Goal: Book appointment/travel/reservation

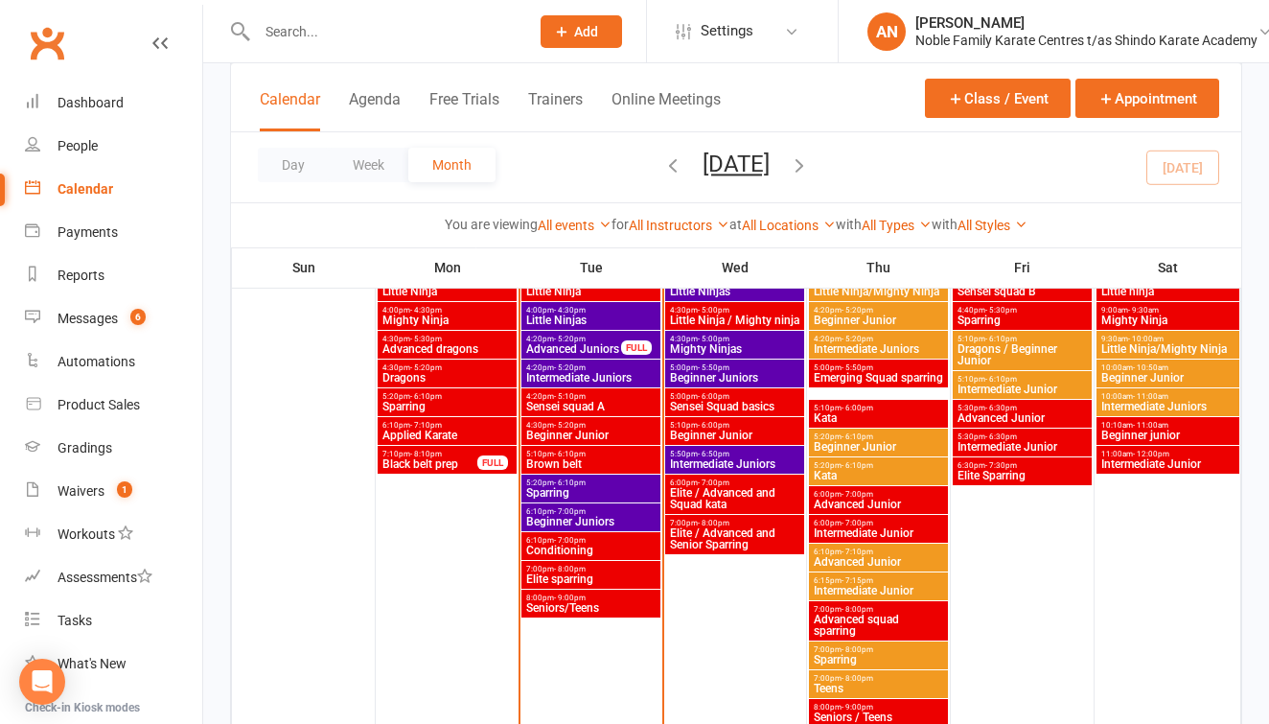
click at [581, 372] on span "Intermediate Juniors" at bounding box center [590, 378] width 131 height 12
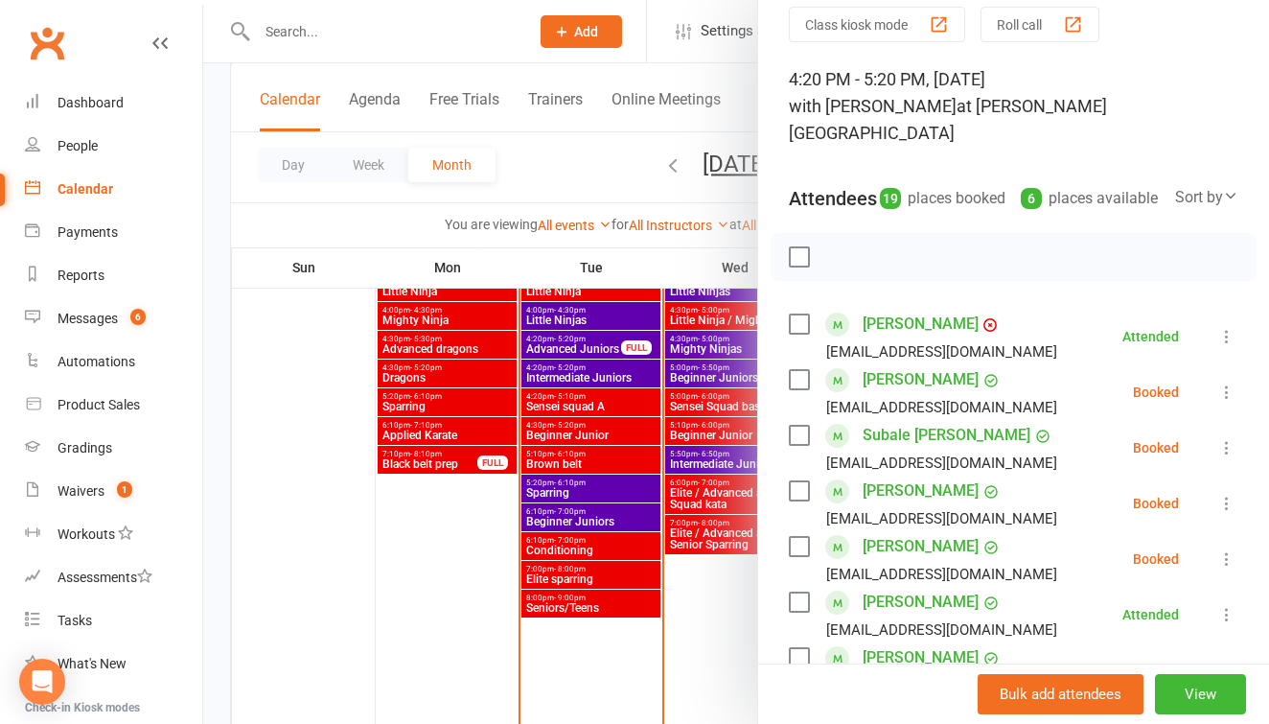
scroll to position [78, 0]
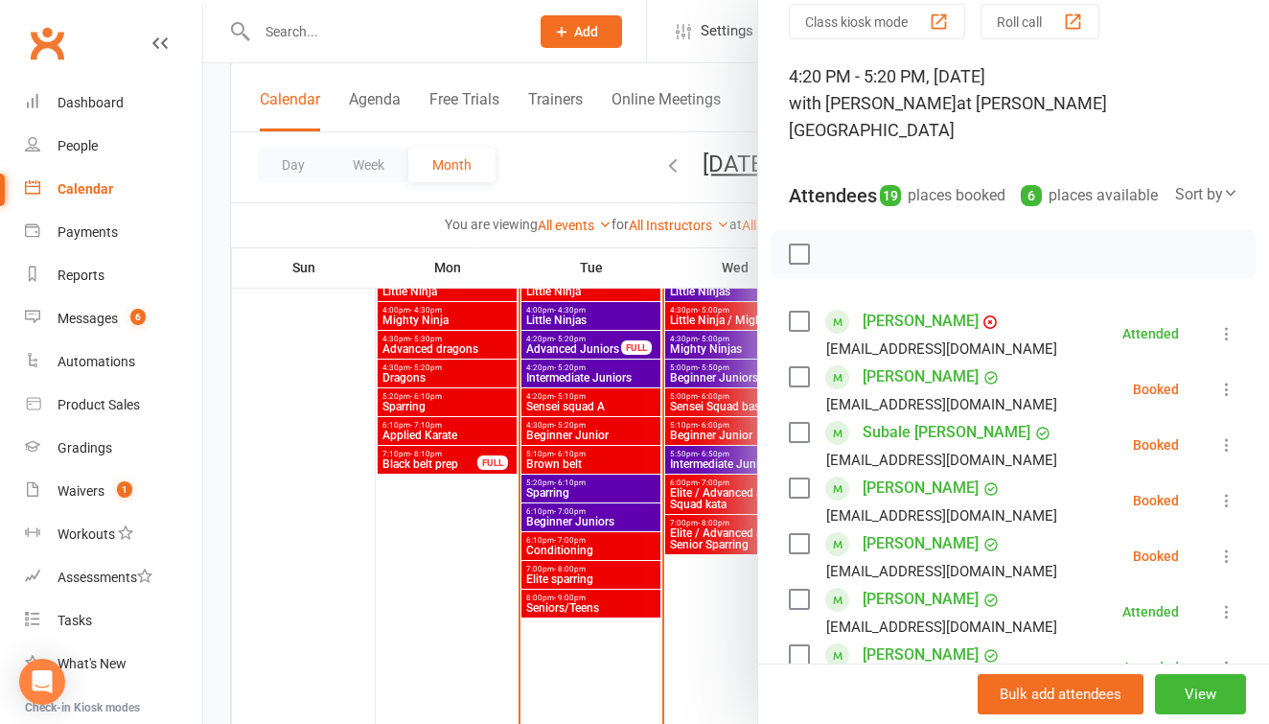
click at [800, 427] on label at bounding box center [798, 432] width 19 height 19
click at [799, 487] on label at bounding box center [798, 487] width 19 height 19
click at [800, 538] on label at bounding box center [798, 543] width 19 height 19
click at [843, 249] on icon "button" at bounding box center [841, 254] width 21 height 21
click at [584, 349] on div at bounding box center [736, 362] width 1066 height 724
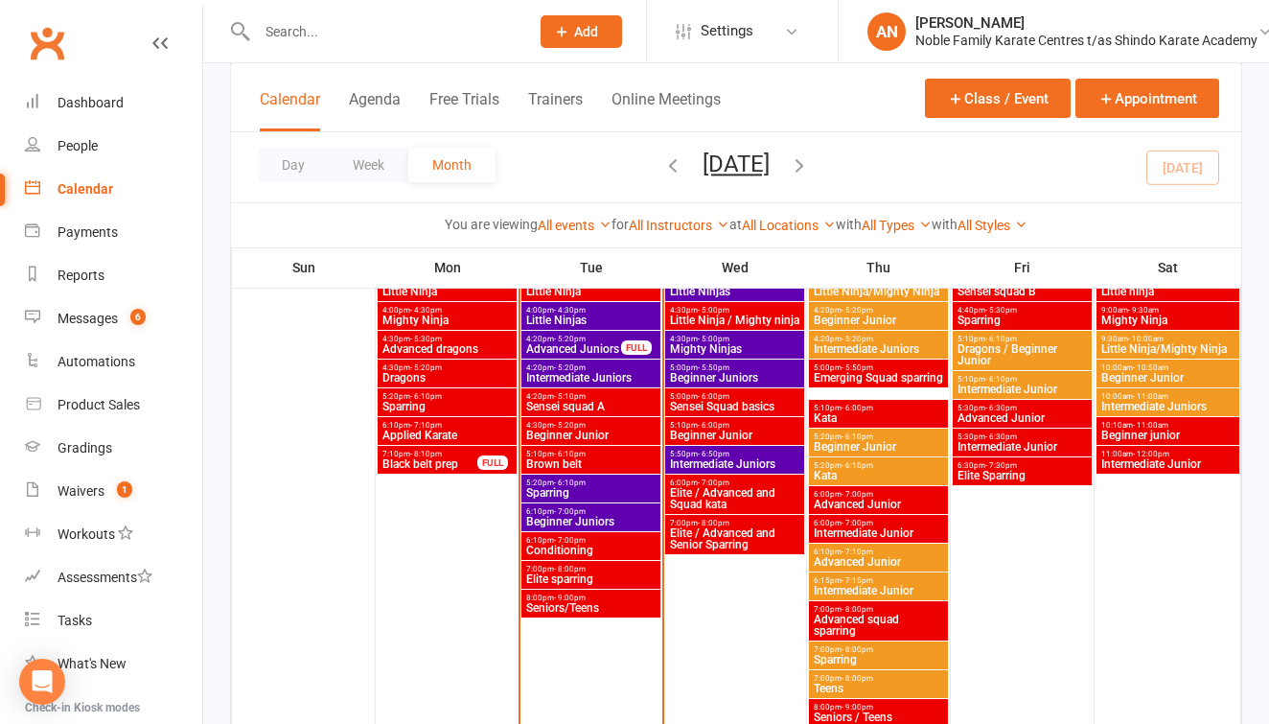
click at [559, 340] on span "- 5:20pm" at bounding box center [570, 339] width 32 height 9
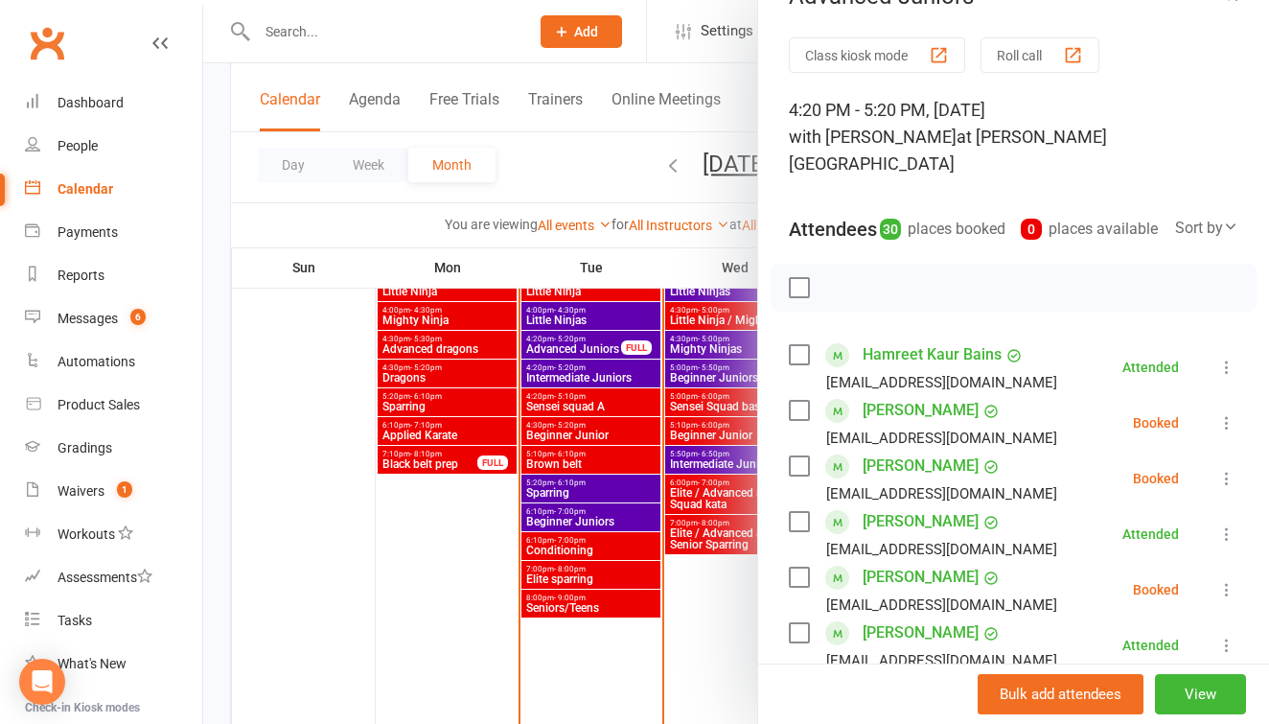
scroll to position [61, 0]
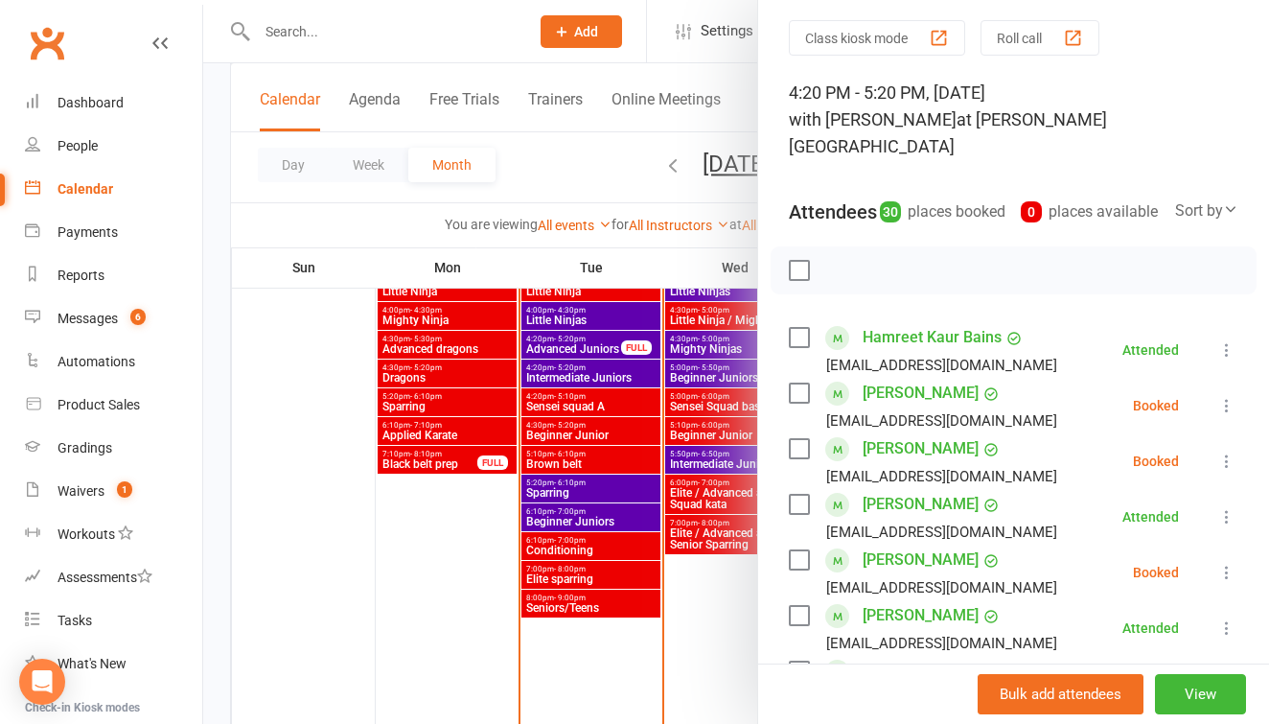
click at [803, 388] on label at bounding box center [798, 393] width 19 height 19
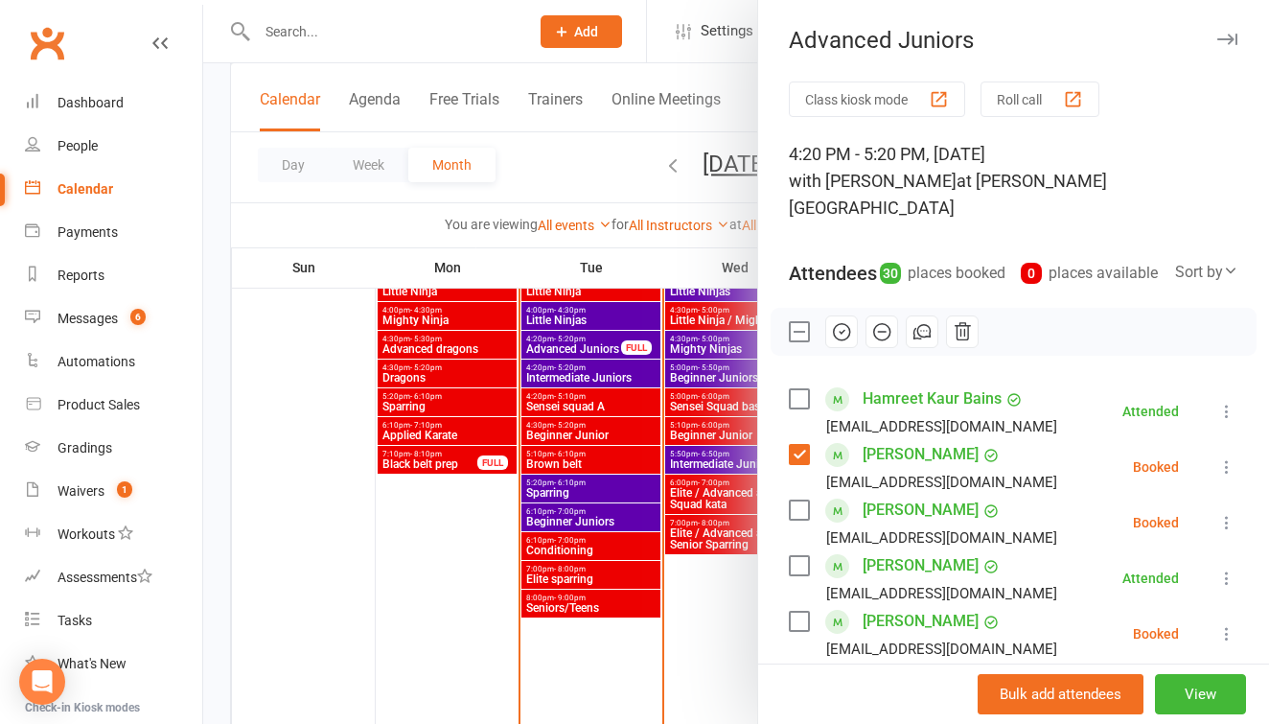
scroll to position [0, 0]
click at [844, 331] on icon "button" at bounding box center [841, 331] width 21 height 21
click at [585, 488] on div at bounding box center [736, 362] width 1066 height 724
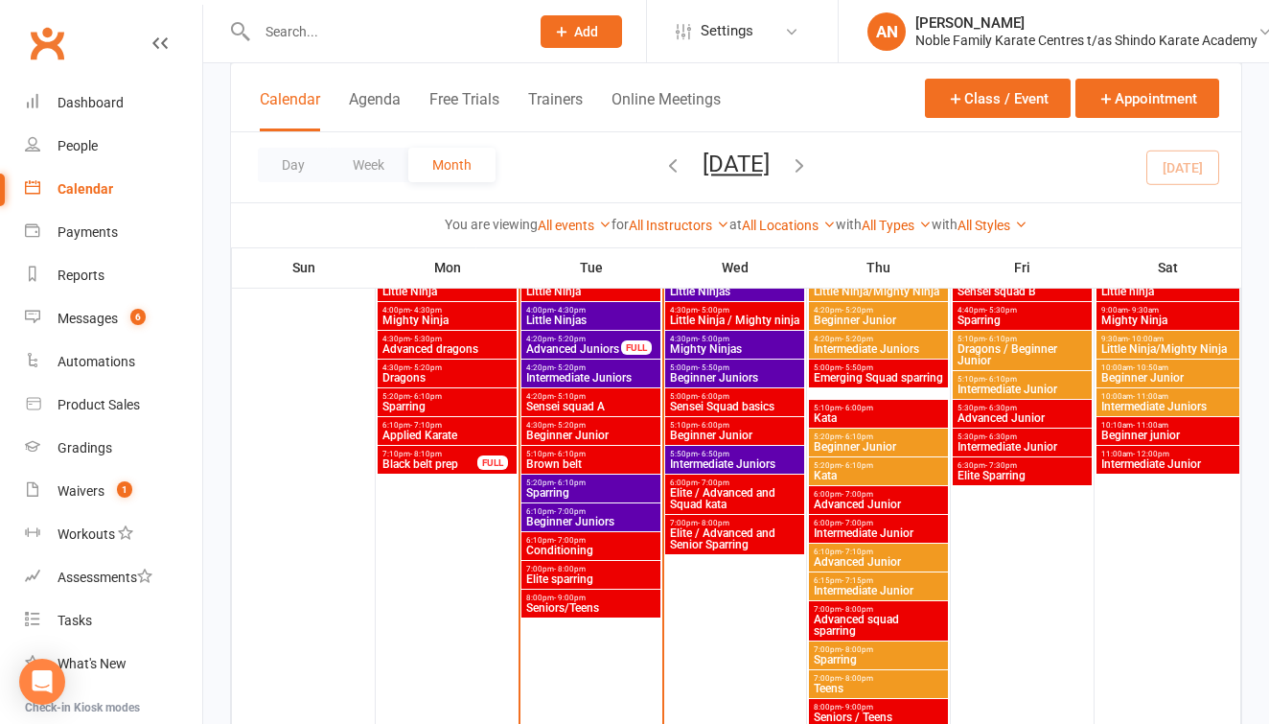
click at [585, 488] on span "Sparring" at bounding box center [590, 493] width 131 height 12
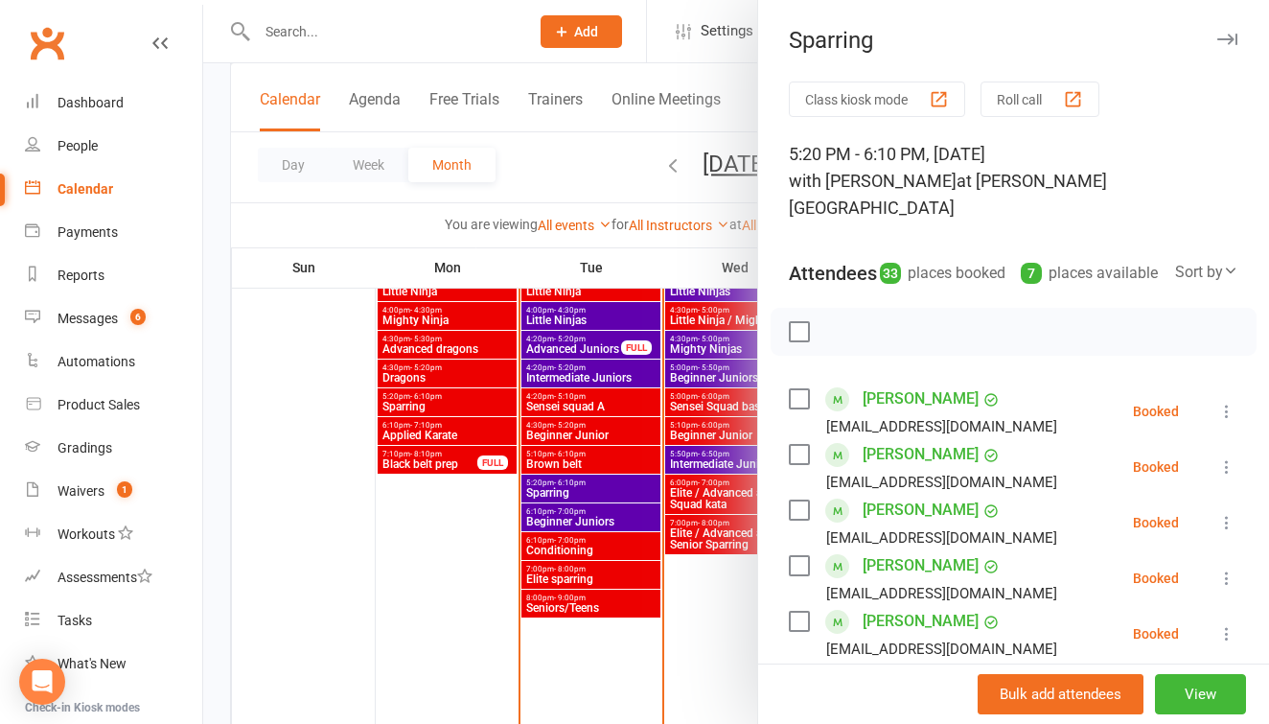
click at [802, 398] on label at bounding box center [798, 398] width 19 height 19
click at [799, 448] on label at bounding box center [798, 454] width 19 height 19
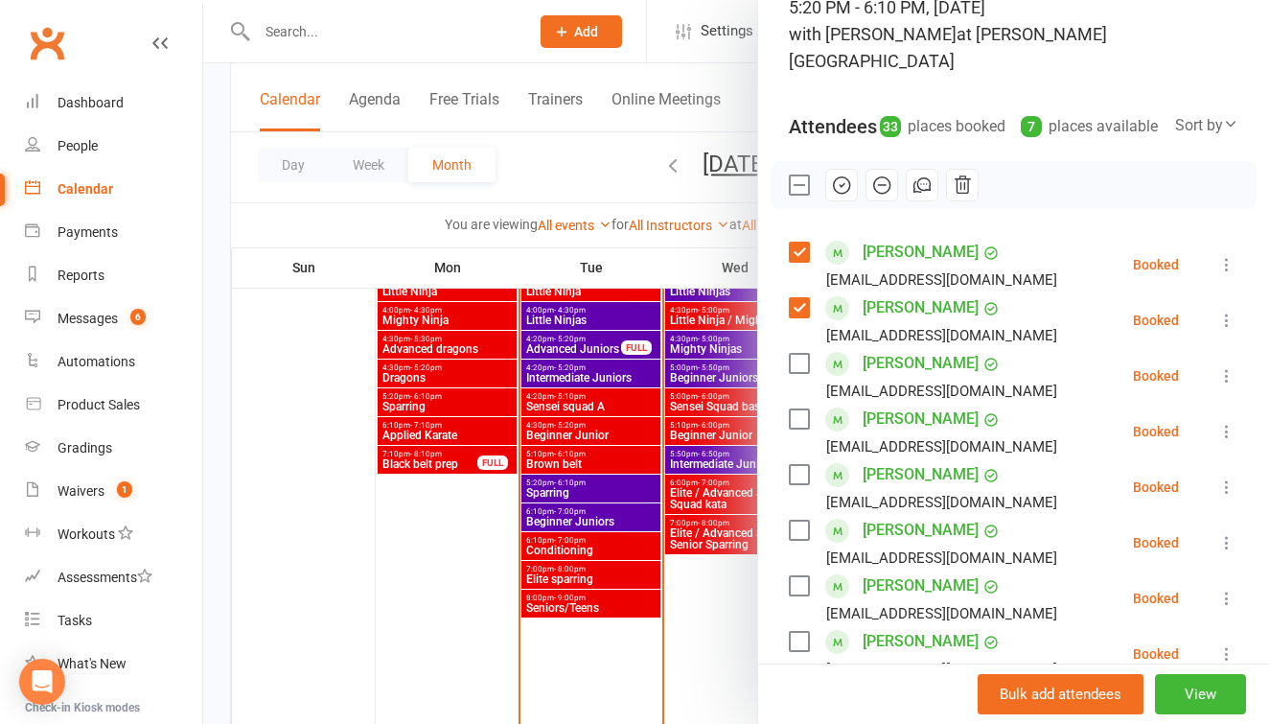
scroll to position [159, 0]
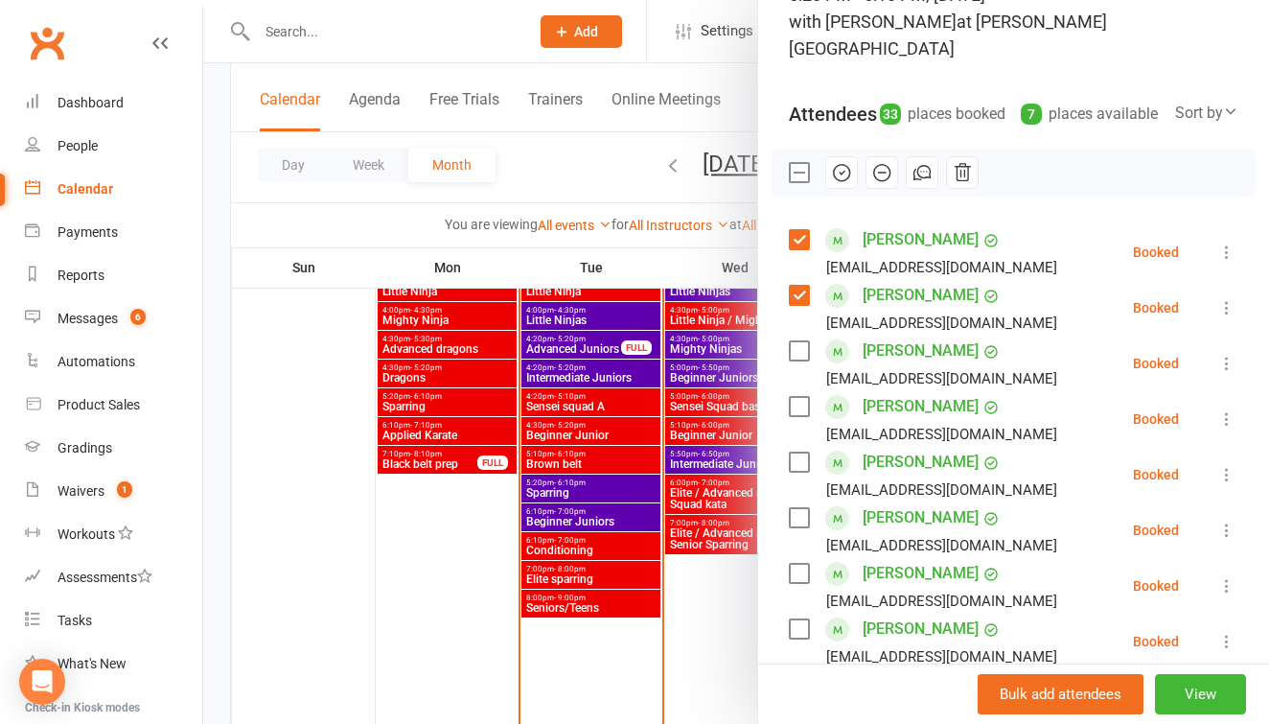
click at [793, 403] on label at bounding box center [798, 406] width 19 height 19
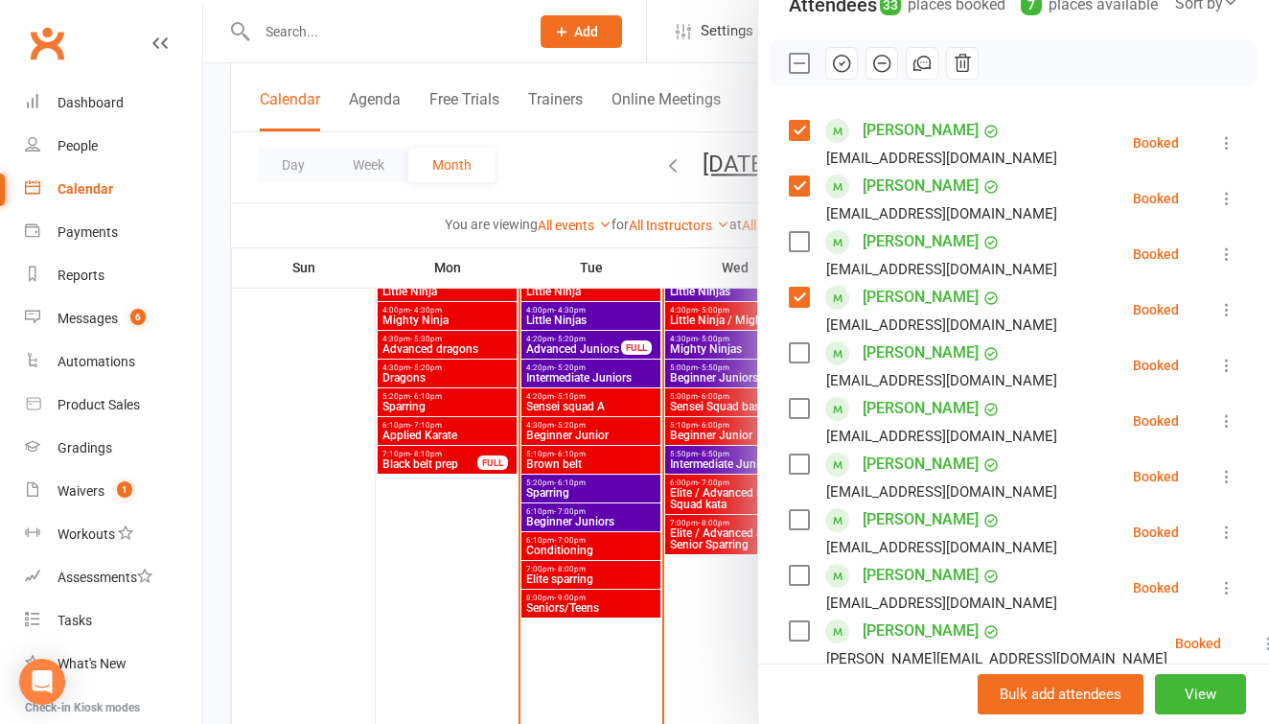
scroll to position [346, 0]
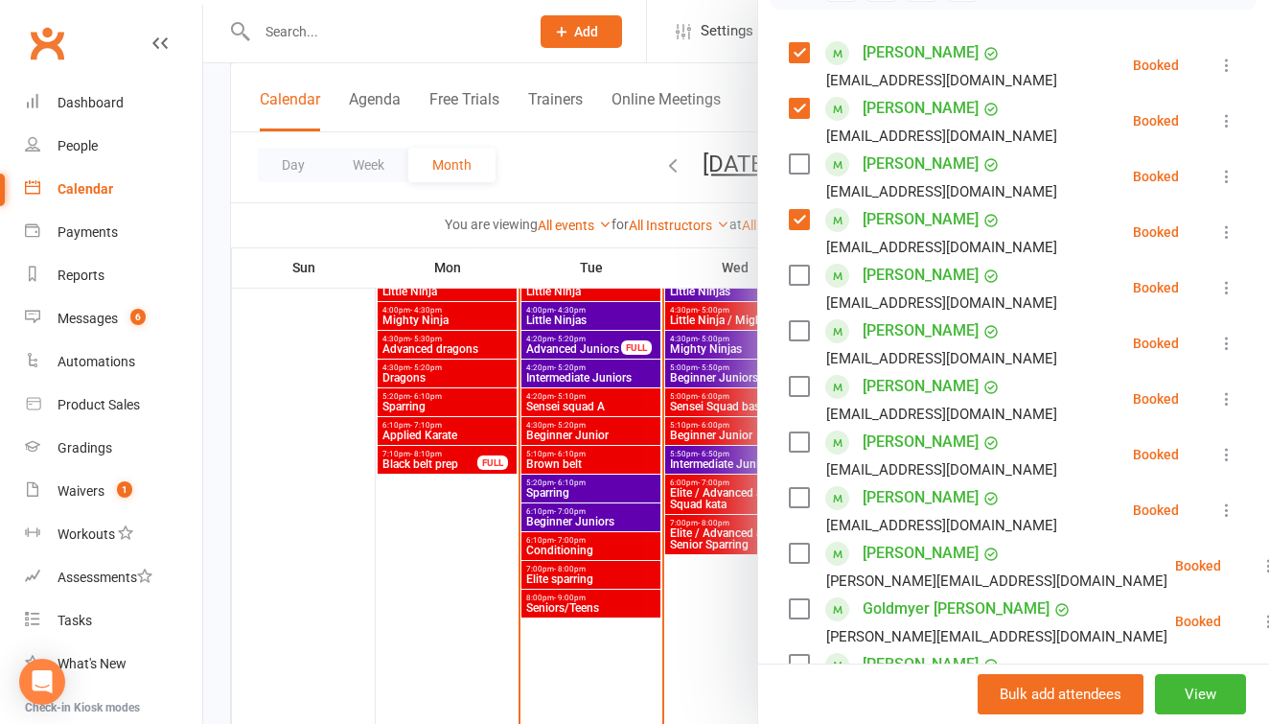
click at [805, 328] on label at bounding box center [798, 330] width 19 height 19
click at [794, 379] on label at bounding box center [798, 386] width 19 height 19
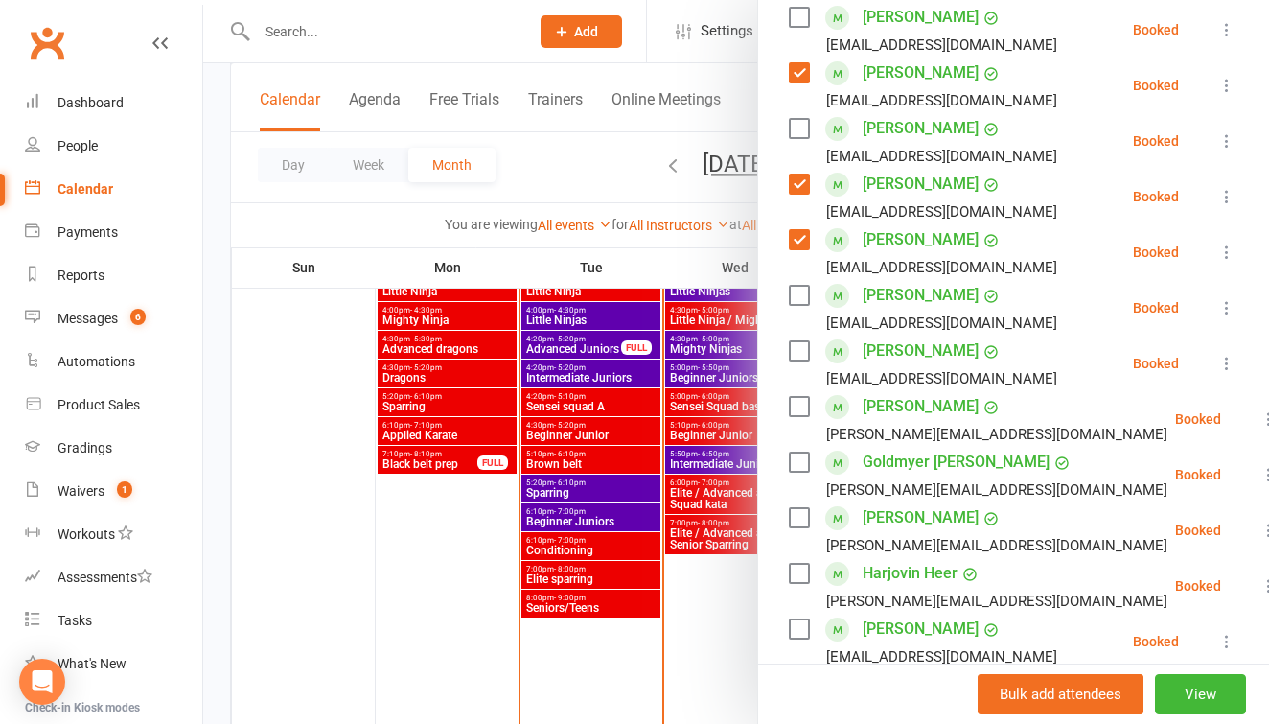
scroll to position [499, 0]
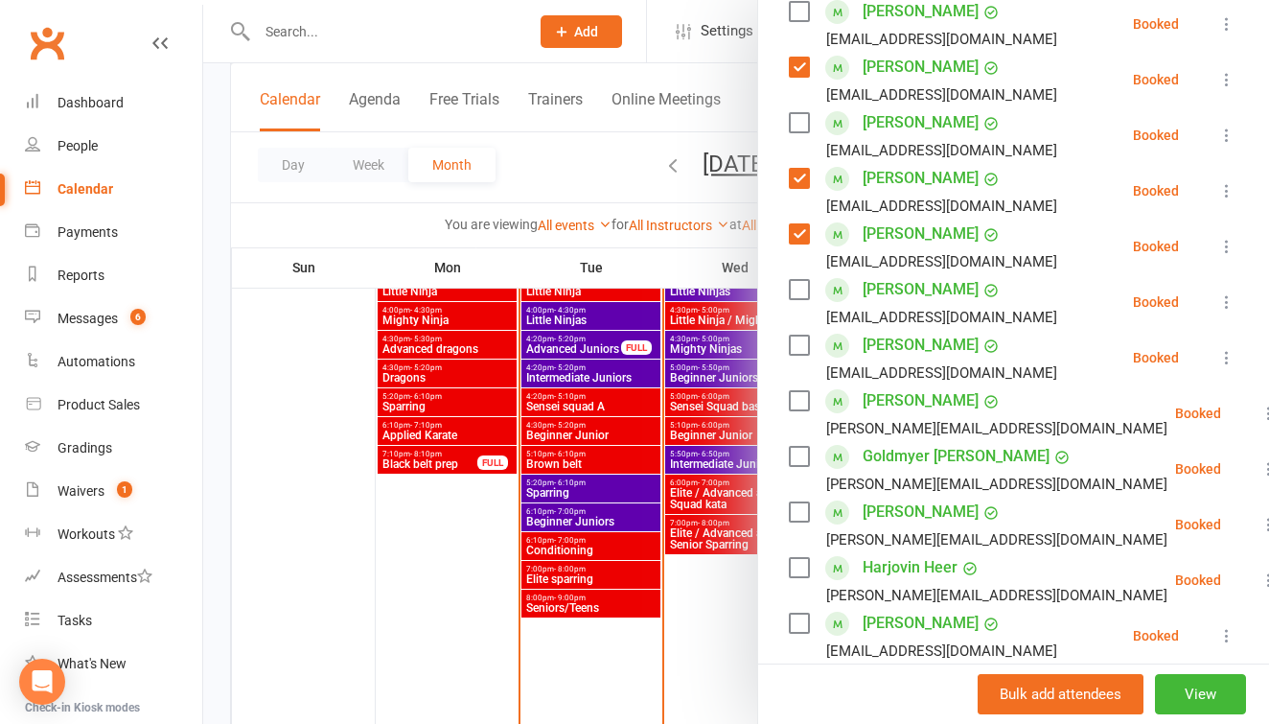
click at [795, 288] on label at bounding box center [798, 289] width 19 height 19
click at [804, 344] on label at bounding box center [798, 345] width 19 height 19
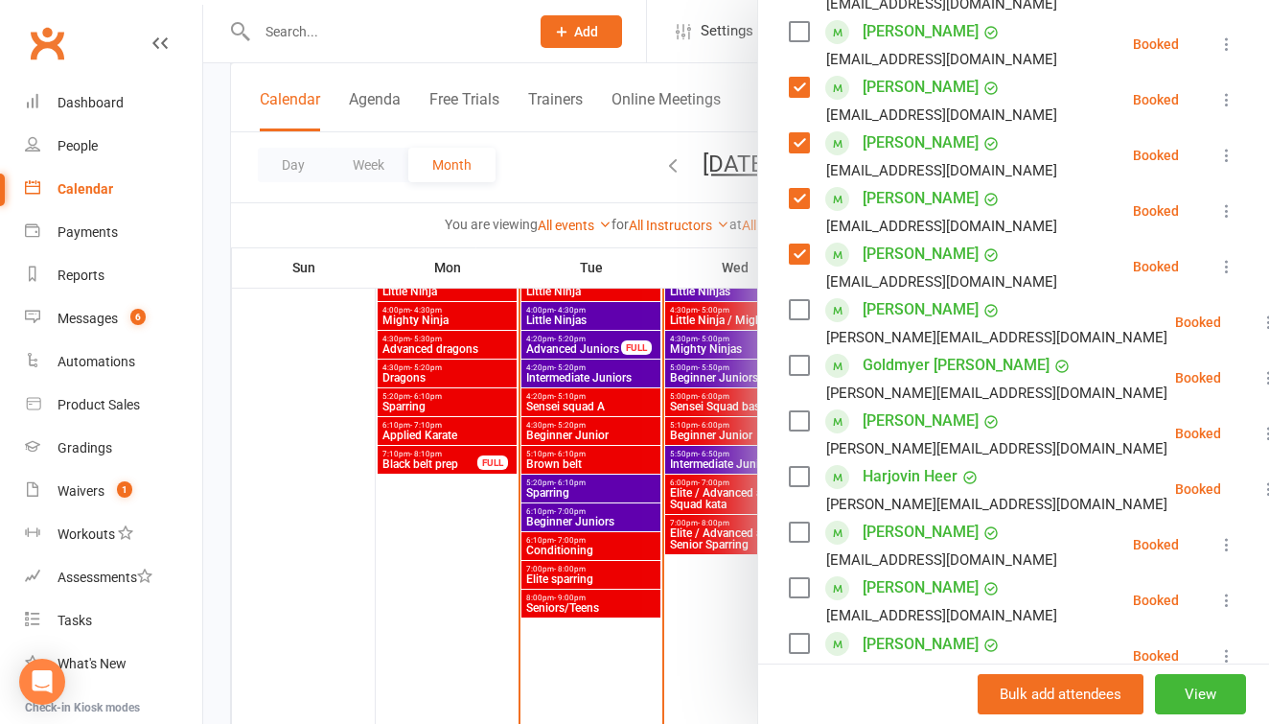
click at [802, 306] on label at bounding box center [798, 309] width 19 height 19
click at [805, 362] on label at bounding box center [798, 365] width 19 height 19
click at [802, 418] on label at bounding box center [798, 420] width 19 height 19
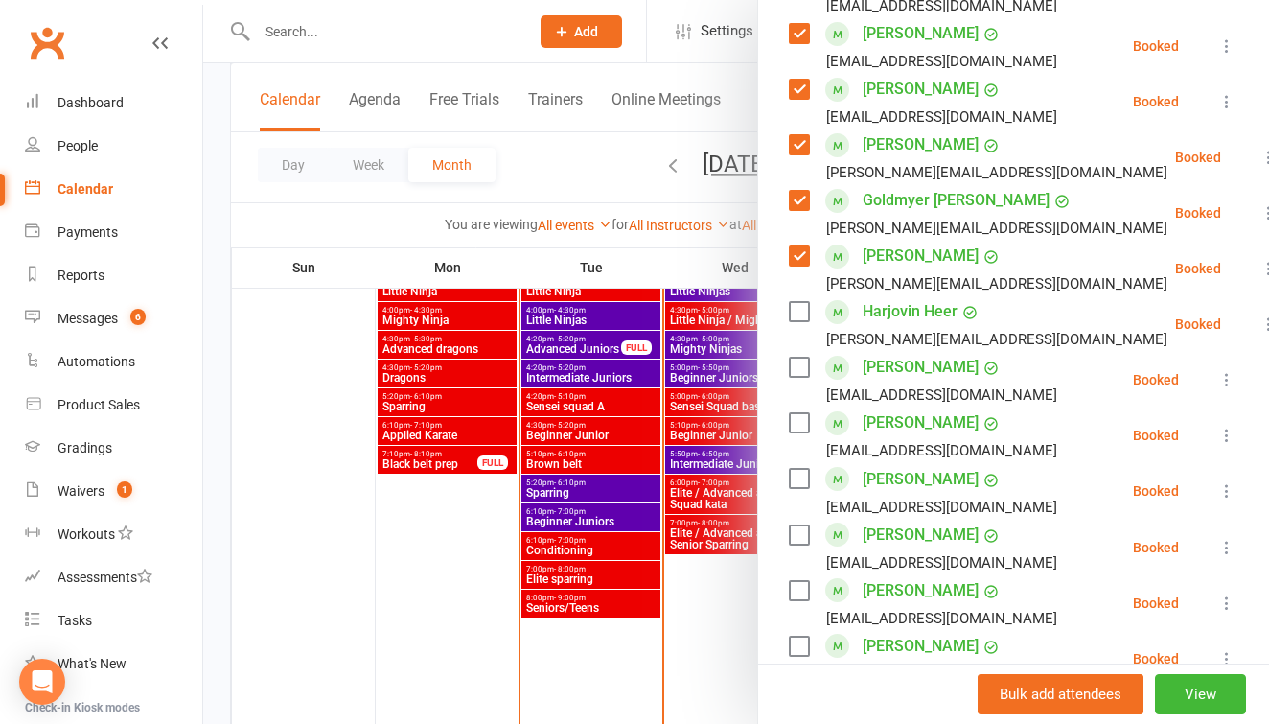
scroll to position [767, 0]
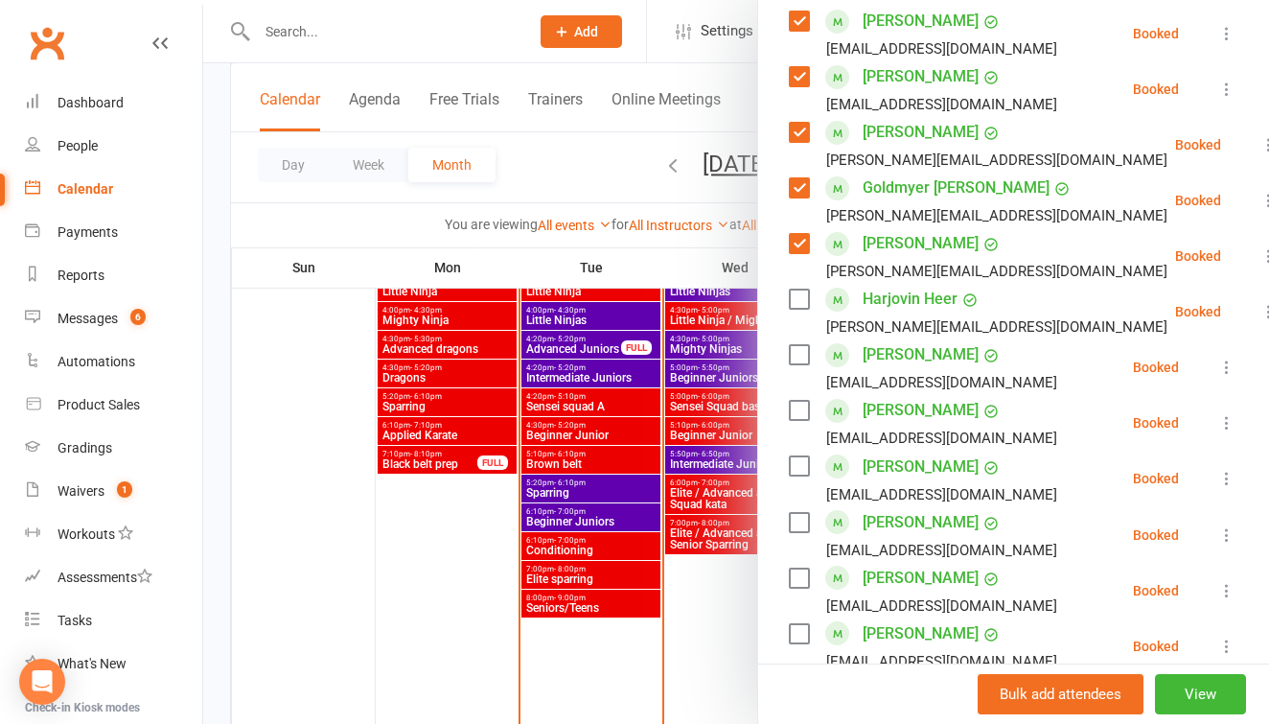
click at [802, 300] on label at bounding box center [798, 299] width 19 height 19
click at [802, 355] on label at bounding box center [798, 354] width 19 height 19
click at [803, 410] on label at bounding box center [798, 410] width 19 height 19
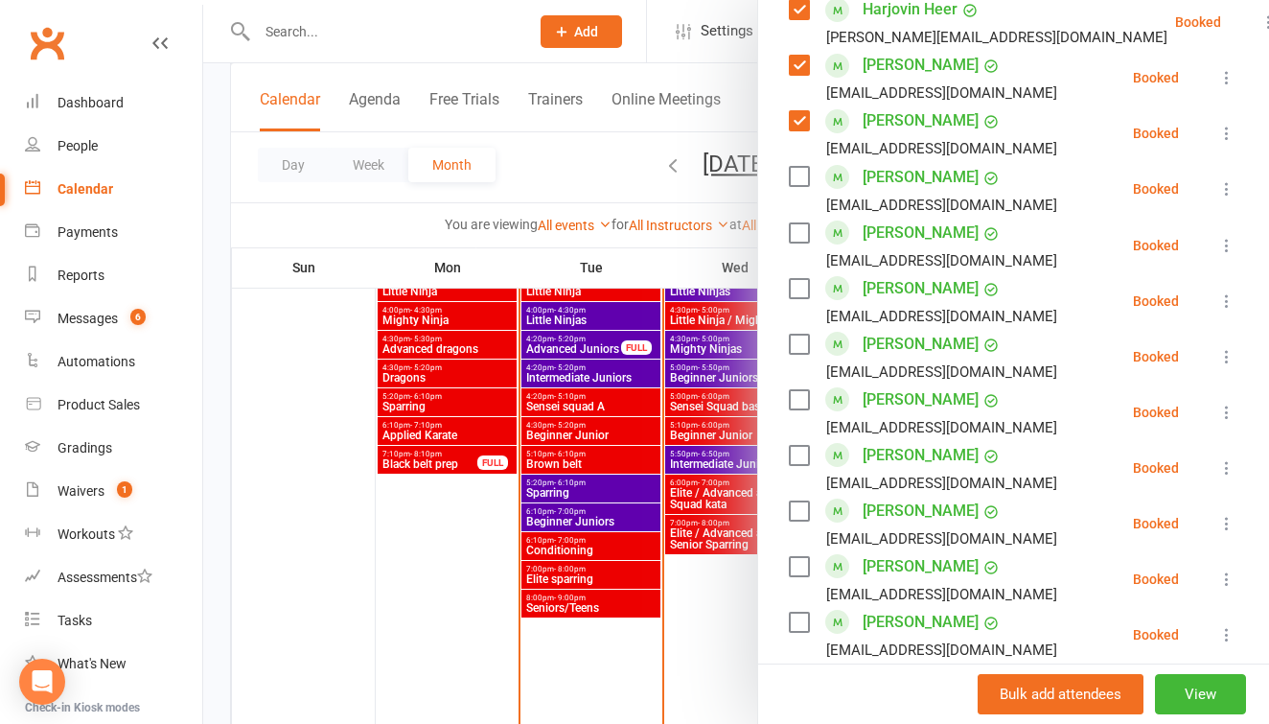
scroll to position [1069, 0]
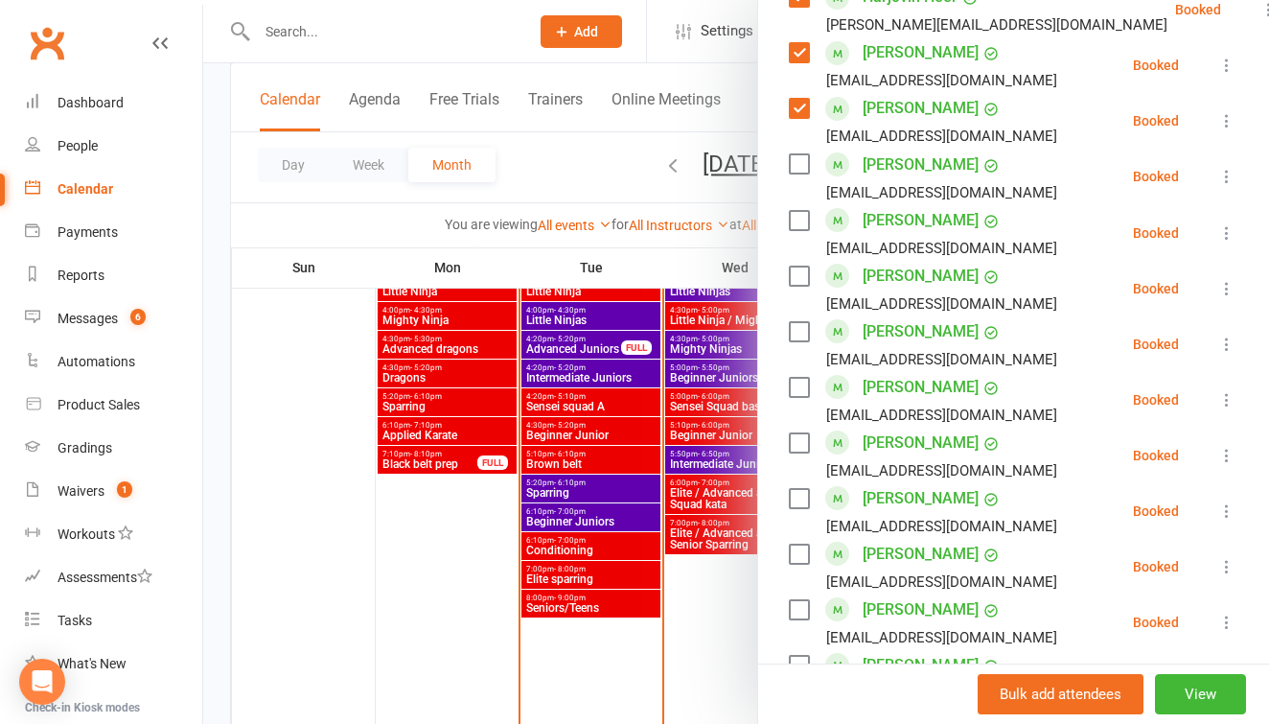
click at [800, 161] on label at bounding box center [798, 163] width 19 height 19
click at [802, 218] on label at bounding box center [798, 220] width 19 height 19
click at [805, 270] on label at bounding box center [798, 276] width 19 height 19
click at [806, 327] on label at bounding box center [798, 331] width 19 height 19
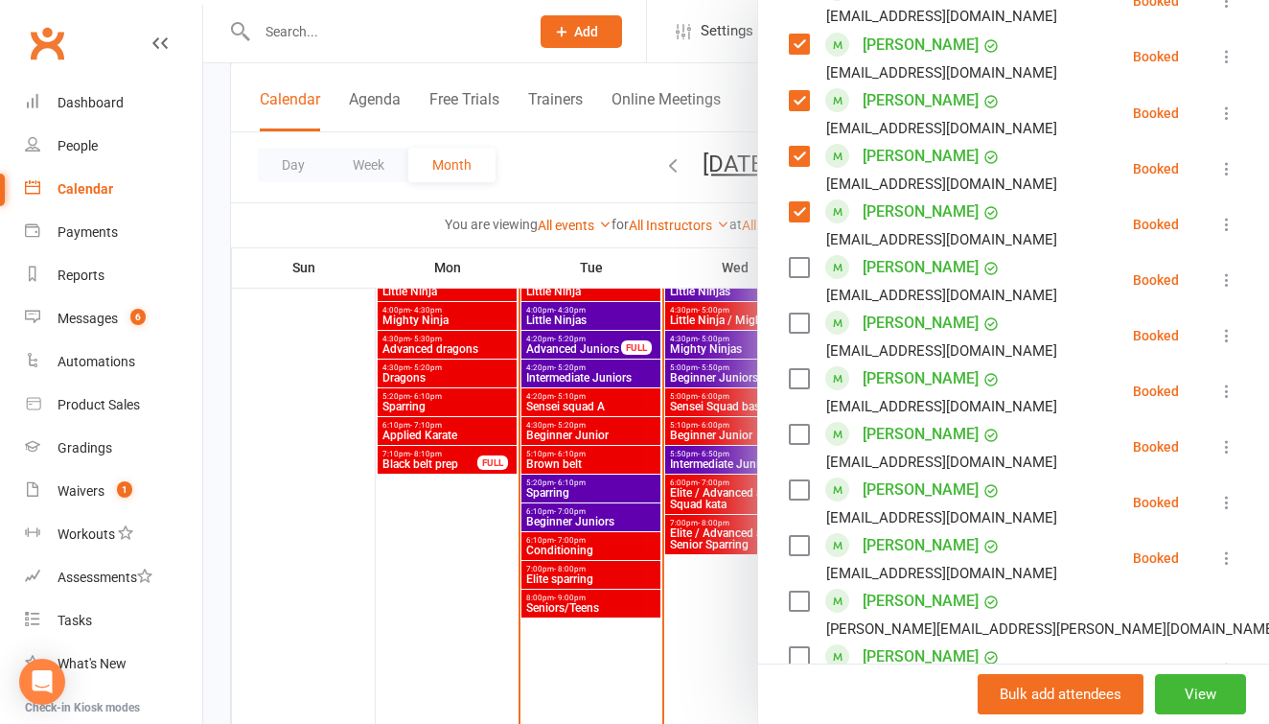
scroll to position [1193, 0]
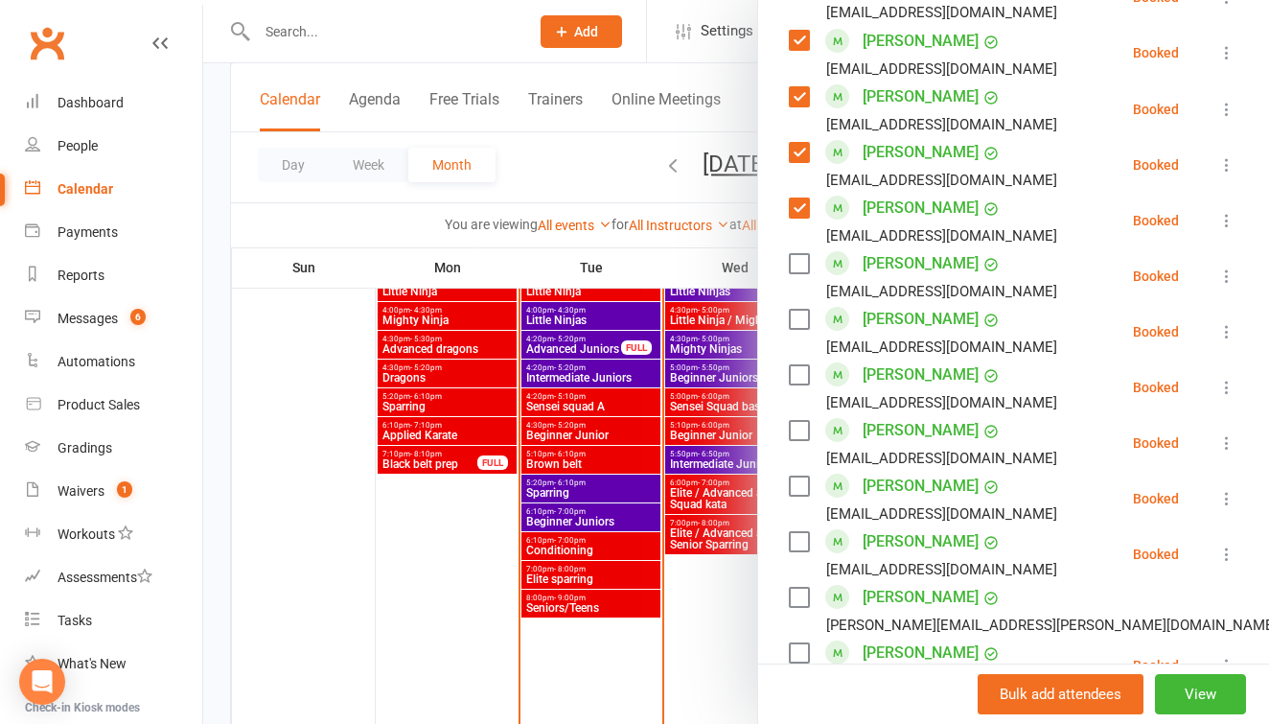
click at [801, 257] on label at bounding box center [798, 263] width 19 height 19
click at [801, 374] on label at bounding box center [798, 374] width 19 height 19
click at [792, 432] on label at bounding box center [798, 430] width 19 height 19
click at [797, 483] on label at bounding box center [798, 486] width 19 height 19
click at [802, 539] on label at bounding box center [798, 541] width 19 height 19
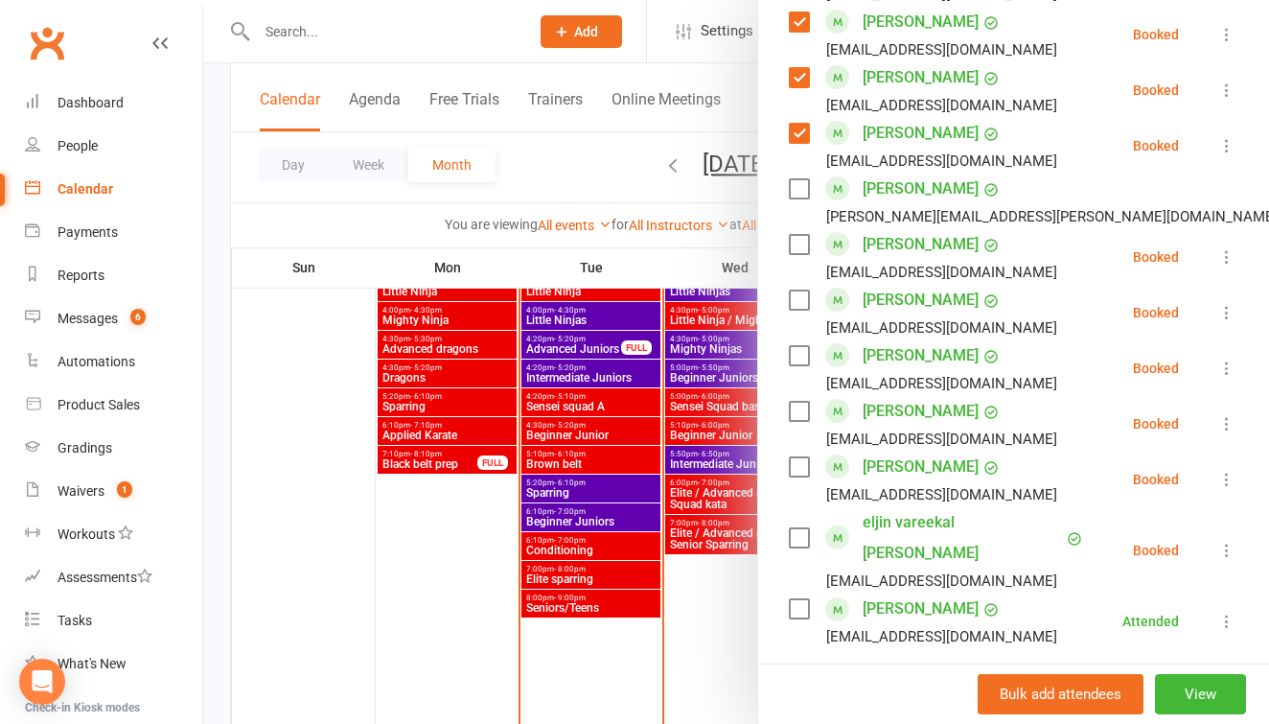
scroll to position [1609, 0]
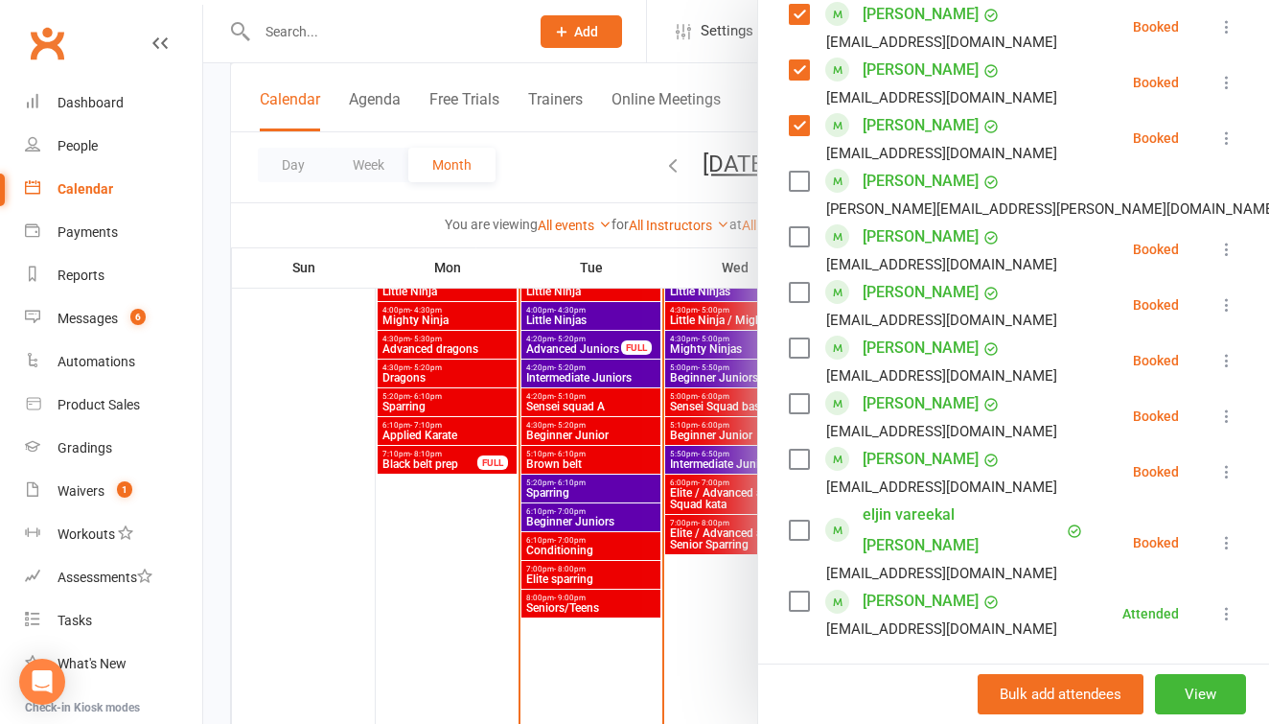
click at [802, 291] on label at bounding box center [798, 292] width 19 height 19
click at [799, 235] on label at bounding box center [798, 236] width 19 height 19
click at [800, 592] on label at bounding box center [798, 601] width 19 height 19
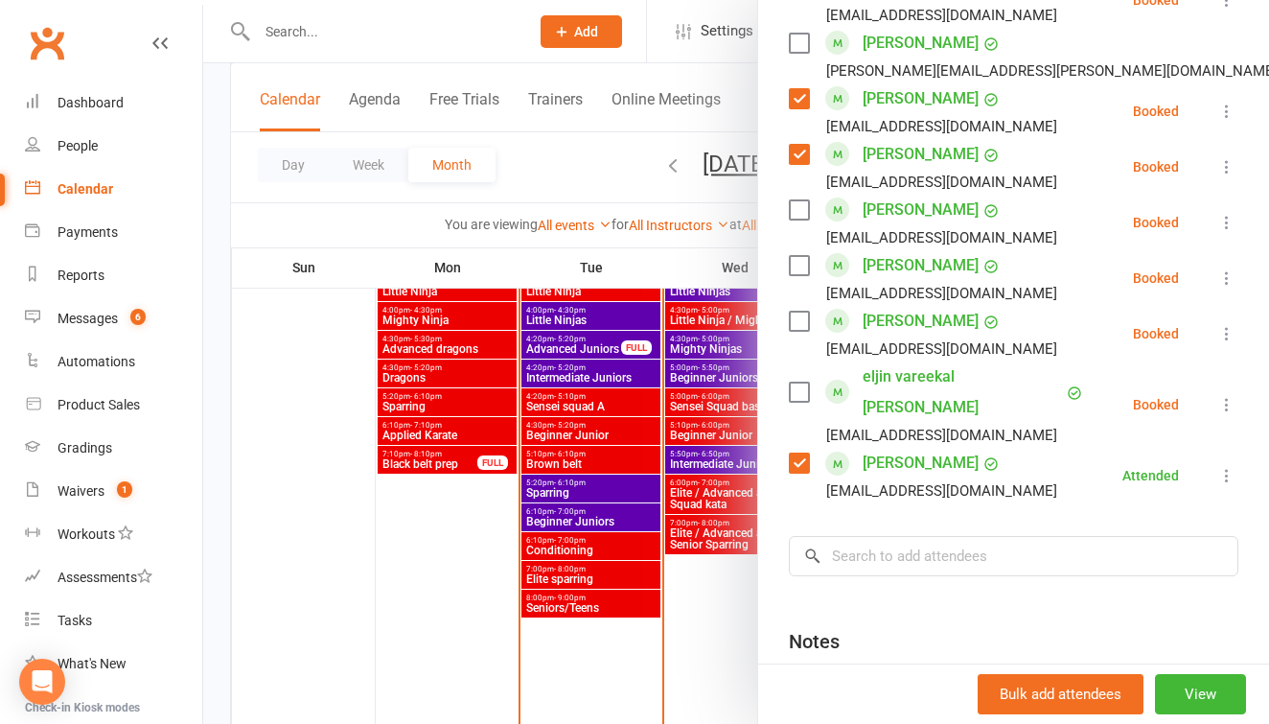
scroll to position [1765, 0]
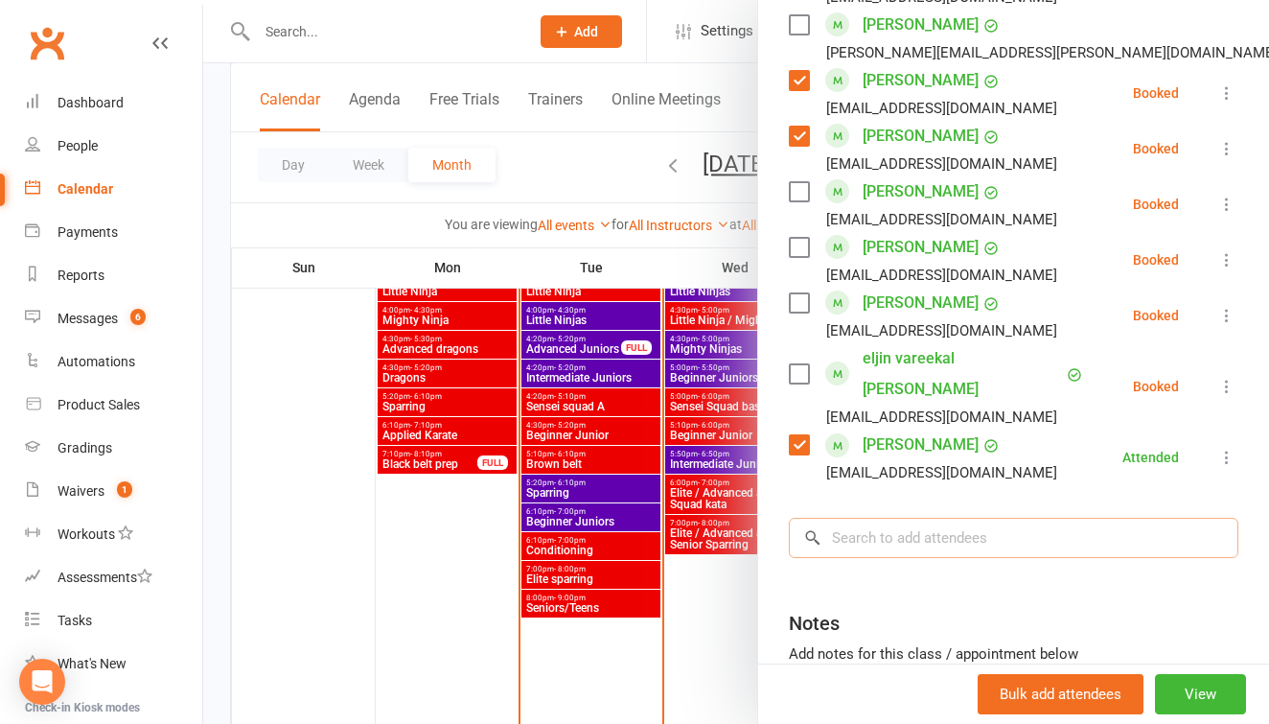
click at [872, 518] on input "search" at bounding box center [1014, 538] width 450 height 40
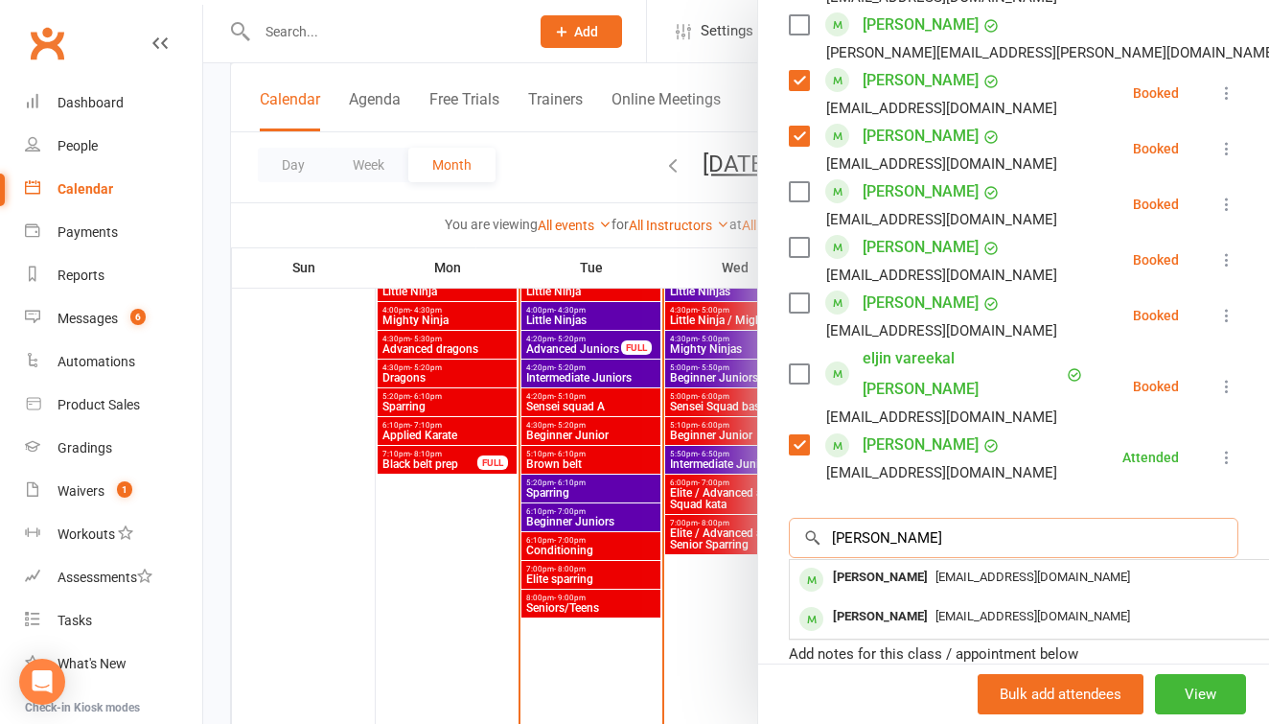
type input "[PERSON_NAME]"
drag, startPoint x: 887, startPoint y: 524, endPoint x: 897, endPoint y: 583, distance: 59.4
click at [897, 603] on div "[PERSON_NAME]" at bounding box center [880, 617] width 110 height 28
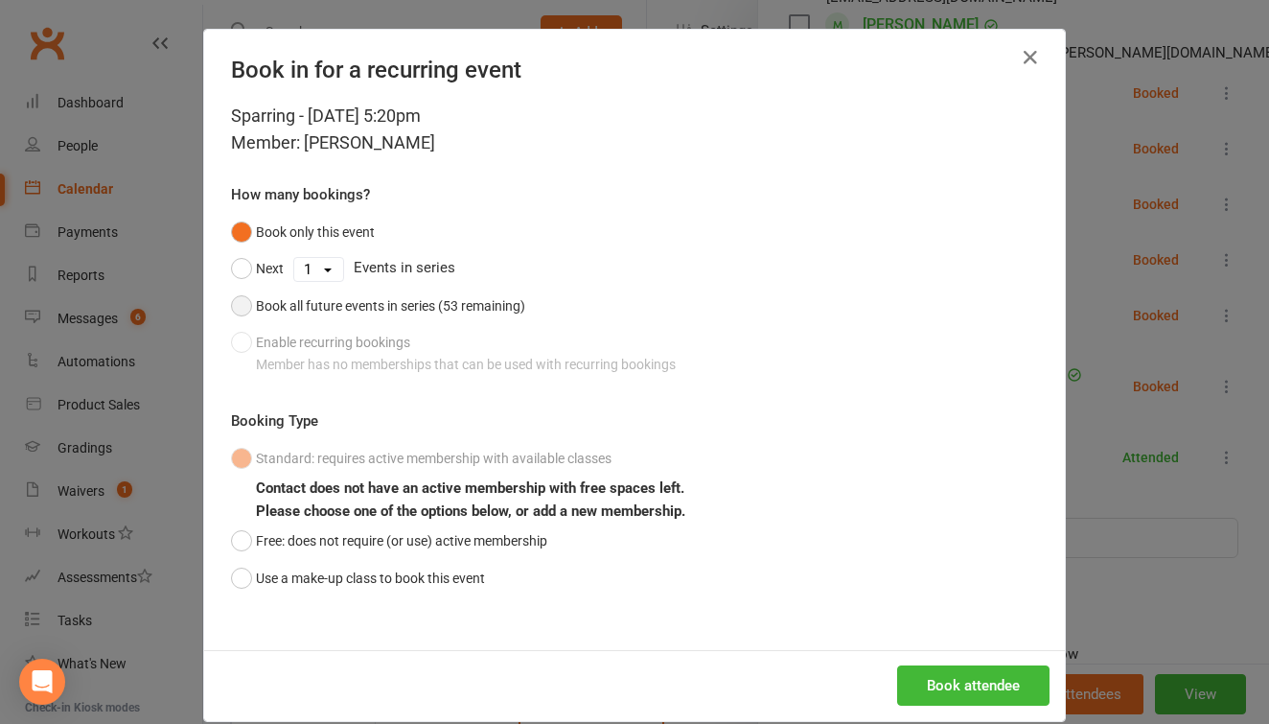
click at [244, 300] on button "Book all future events in series (53 remaining)" at bounding box center [378, 306] width 294 height 36
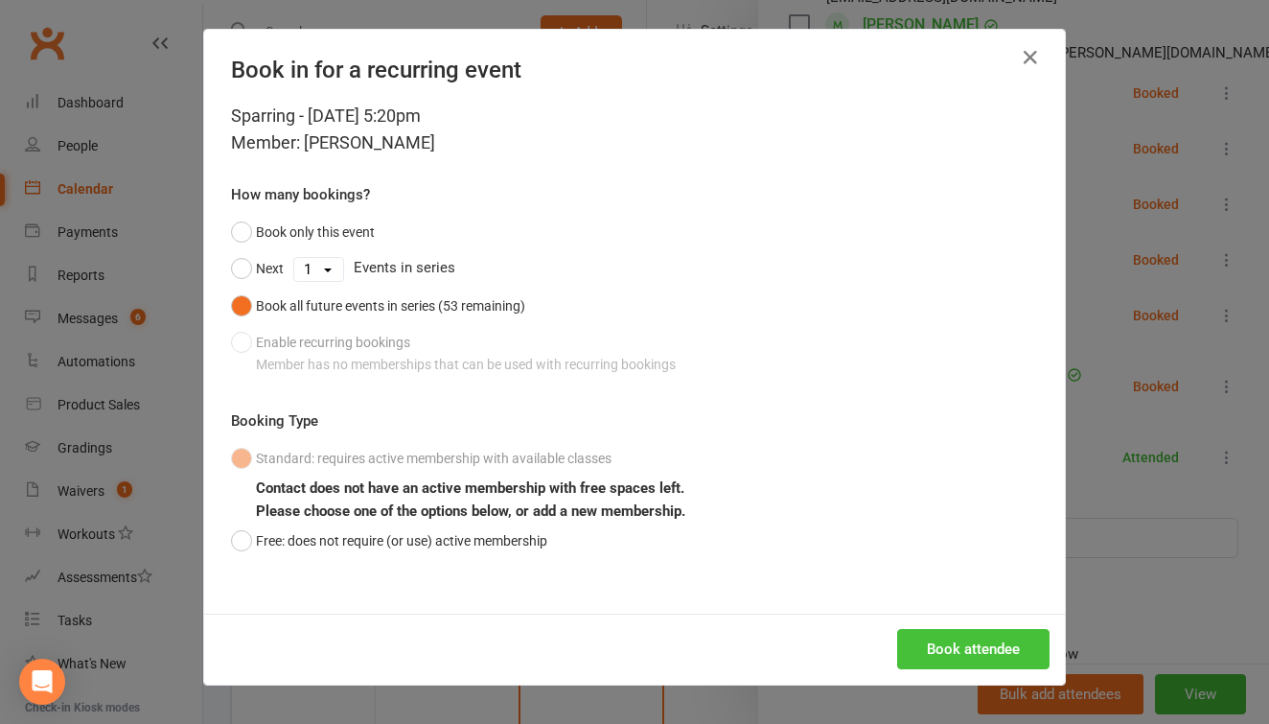
click at [965, 648] on button "Book attendee" at bounding box center [973, 649] width 152 height 40
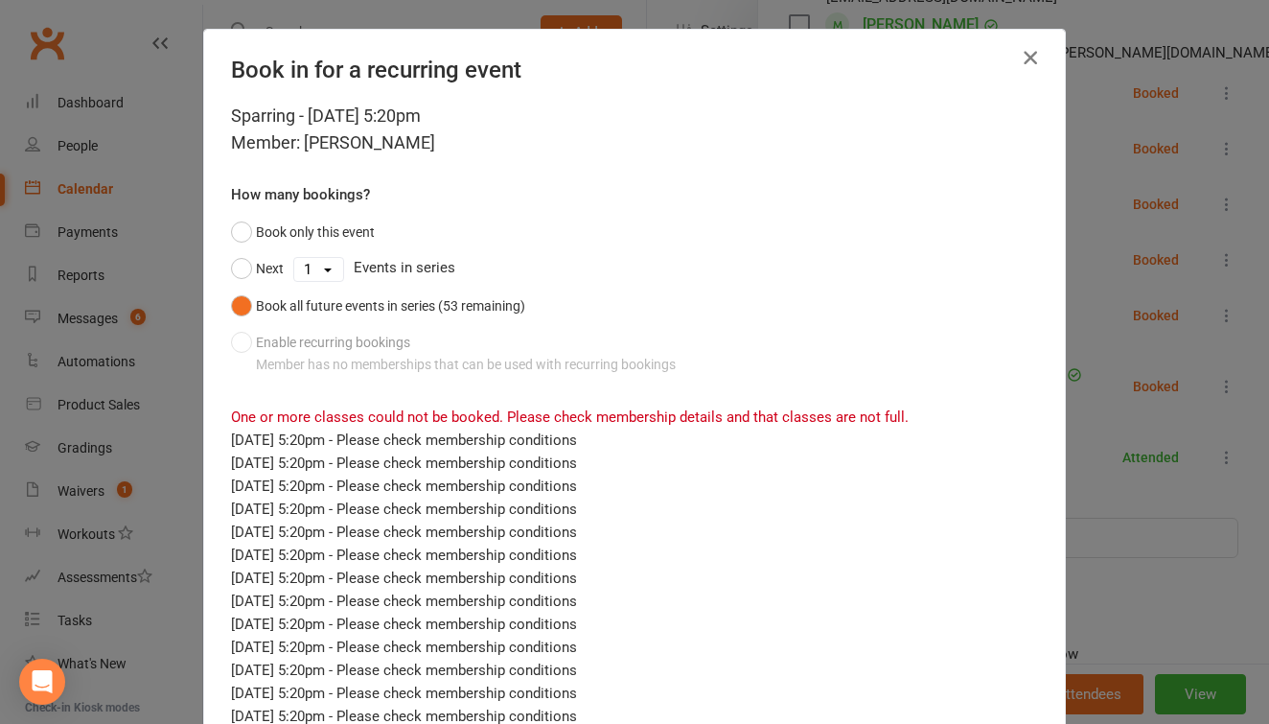
click at [1028, 57] on icon "button" at bounding box center [1030, 57] width 23 height 23
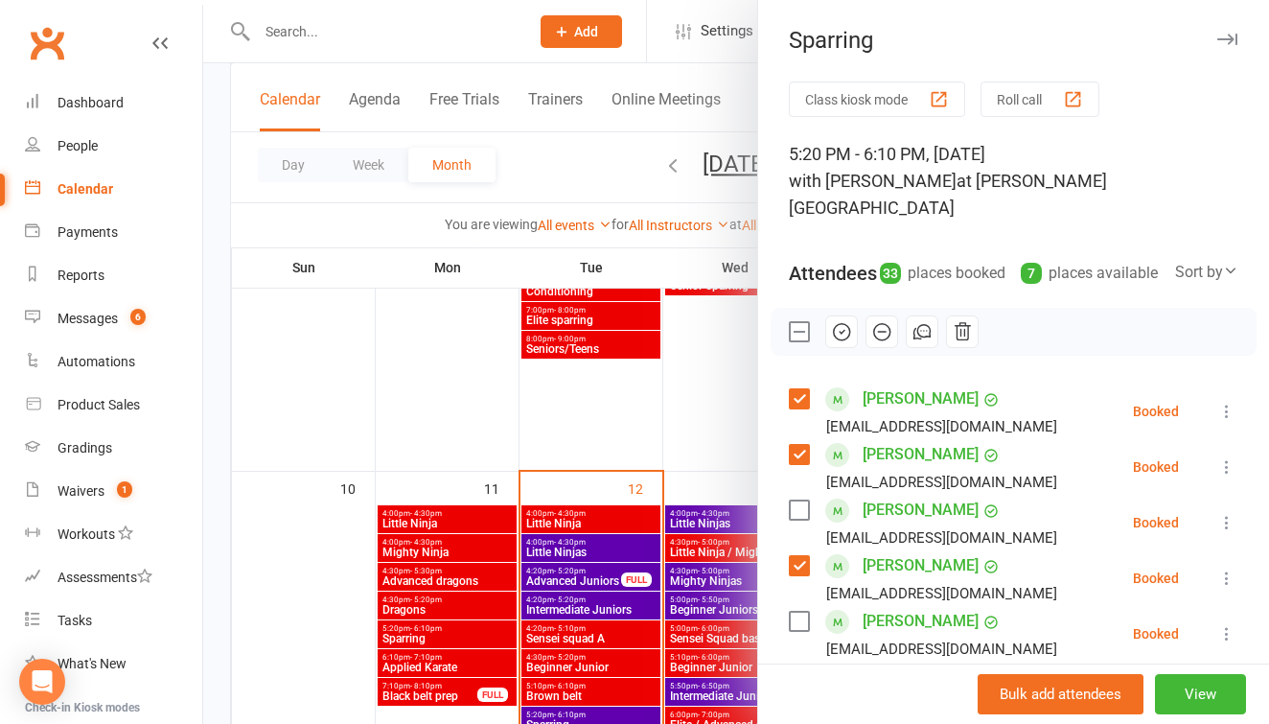
scroll to position [887, 0]
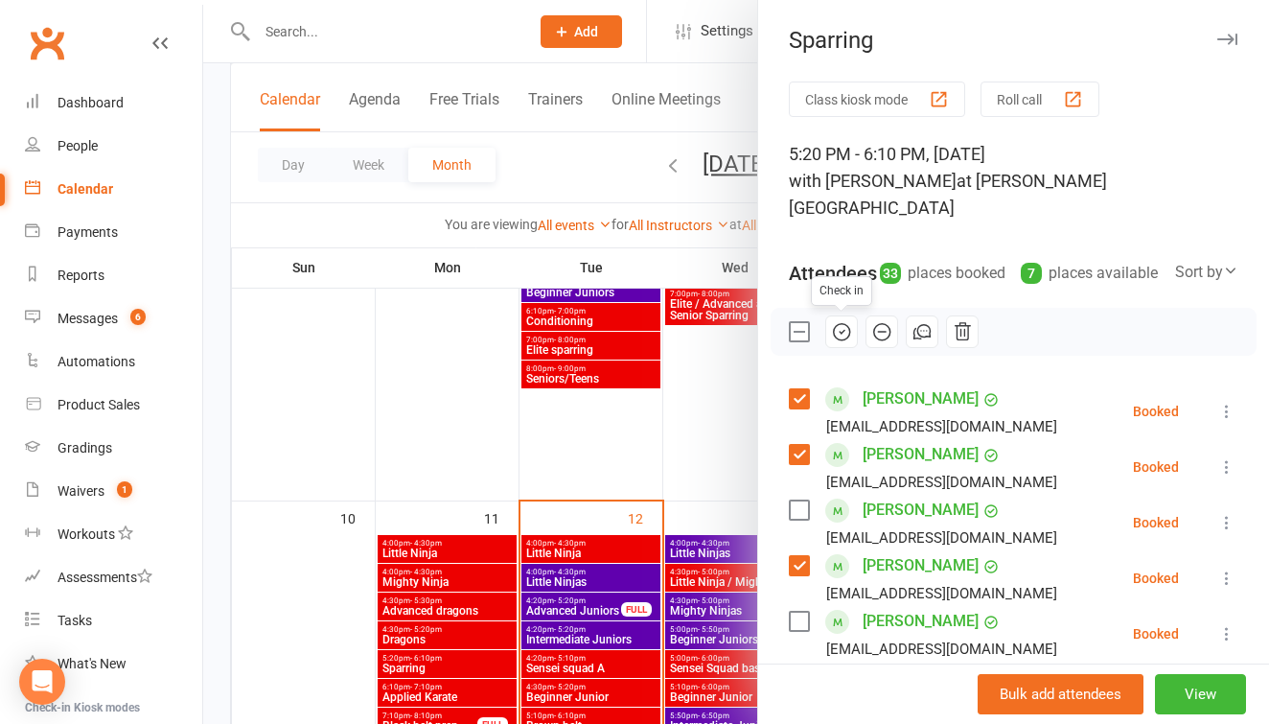
click at [844, 330] on icon "button" at bounding box center [841, 331] width 21 height 21
click at [845, 323] on icon "button" at bounding box center [841, 331] width 21 height 21
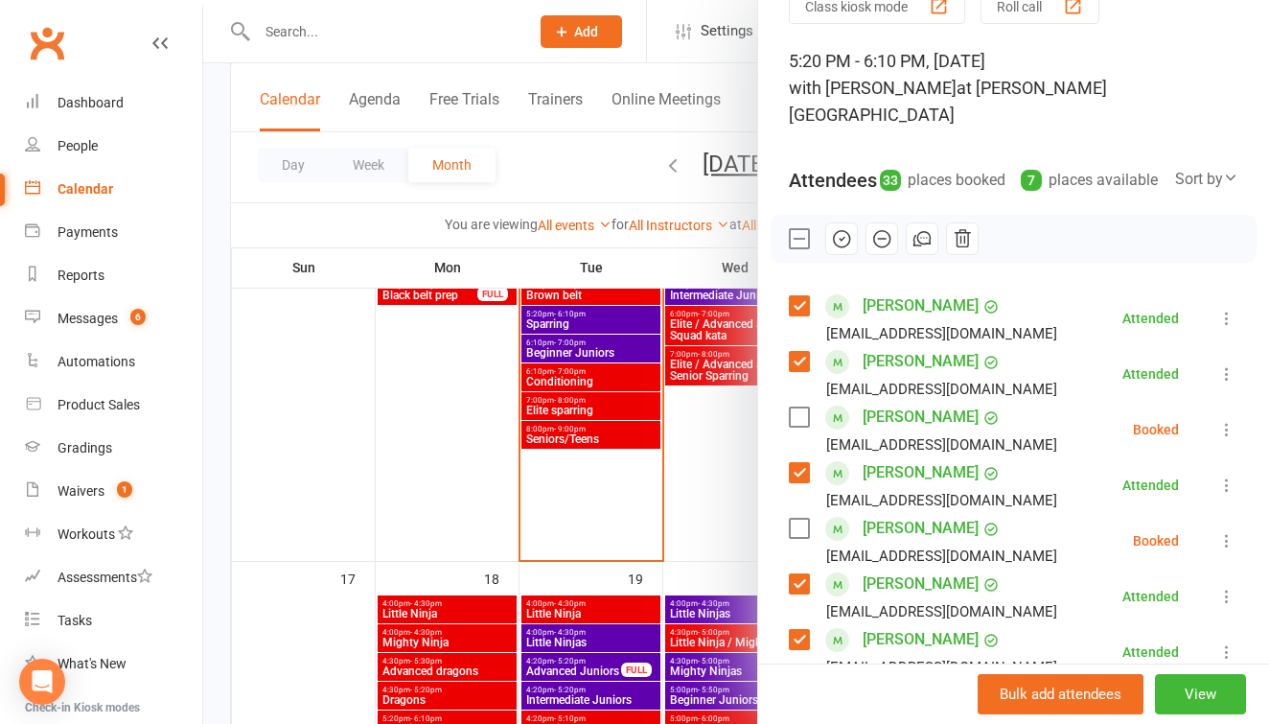
scroll to position [1319, 0]
